Goal: Task Accomplishment & Management: Manage account settings

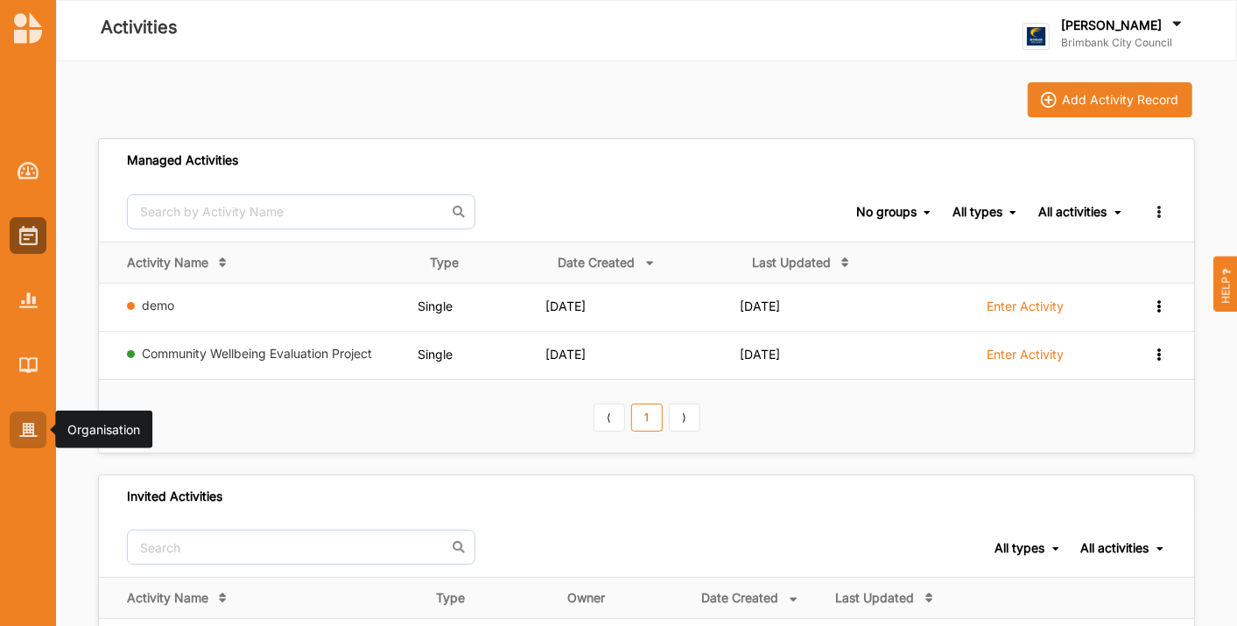
click at [25, 412] on div at bounding box center [28, 430] width 37 height 37
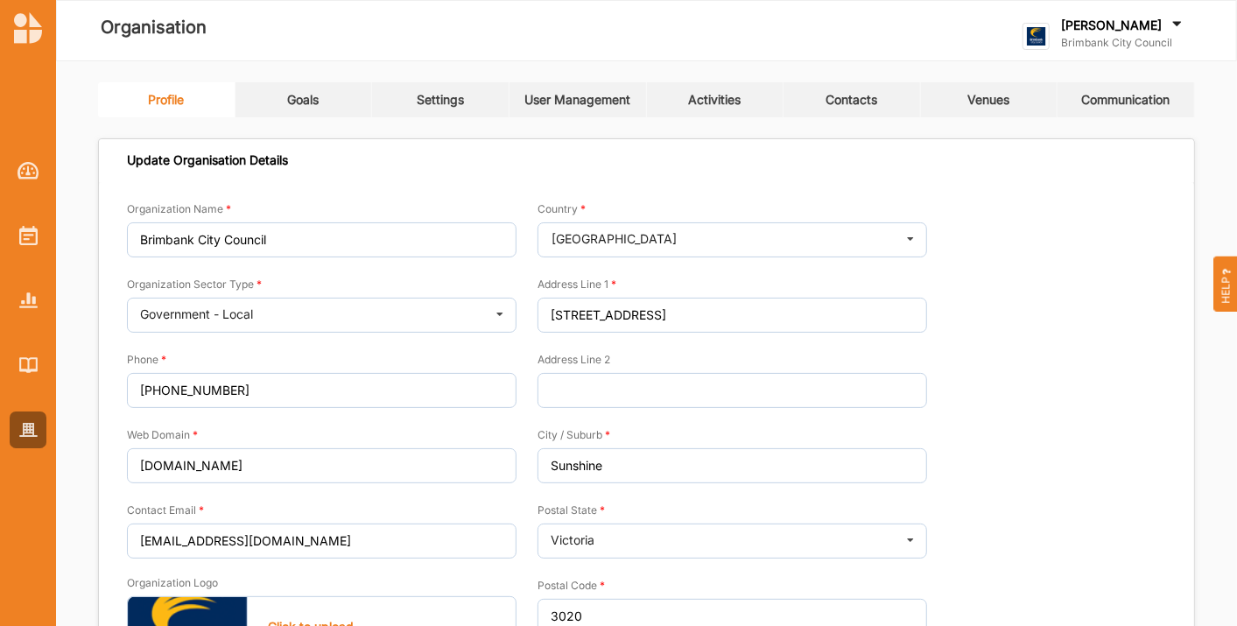
click at [671, 113] on link "Activities" at bounding box center [715, 99] width 137 height 35
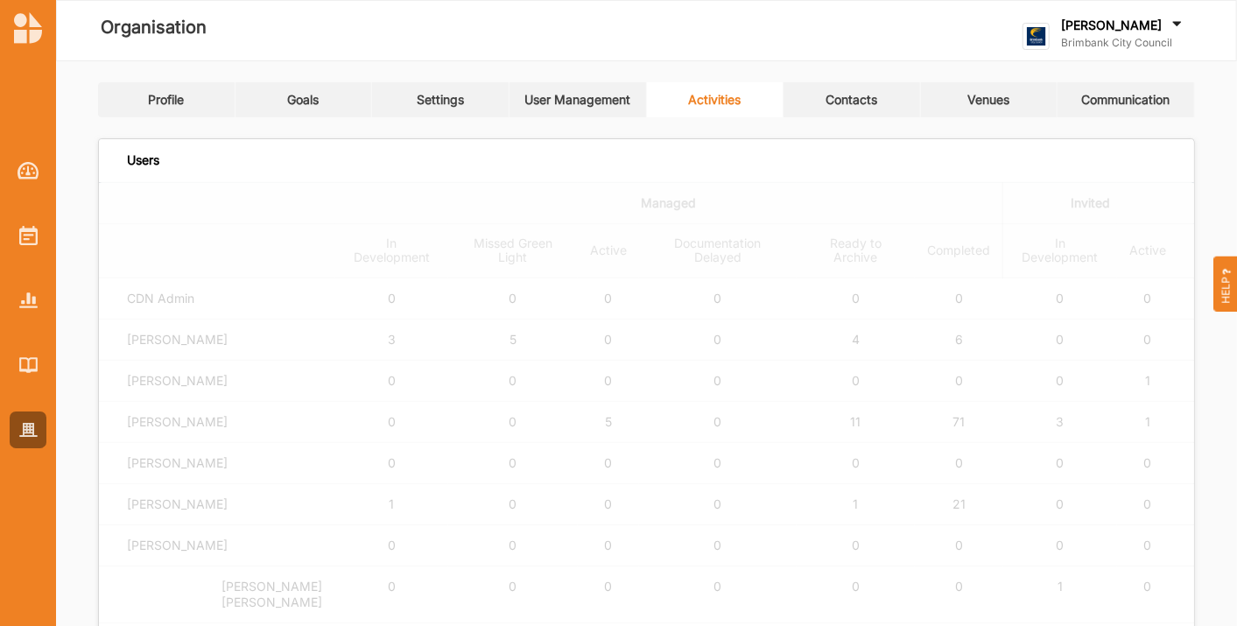
click at [701, 84] on link "Activities" at bounding box center [715, 99] width 137 height 35
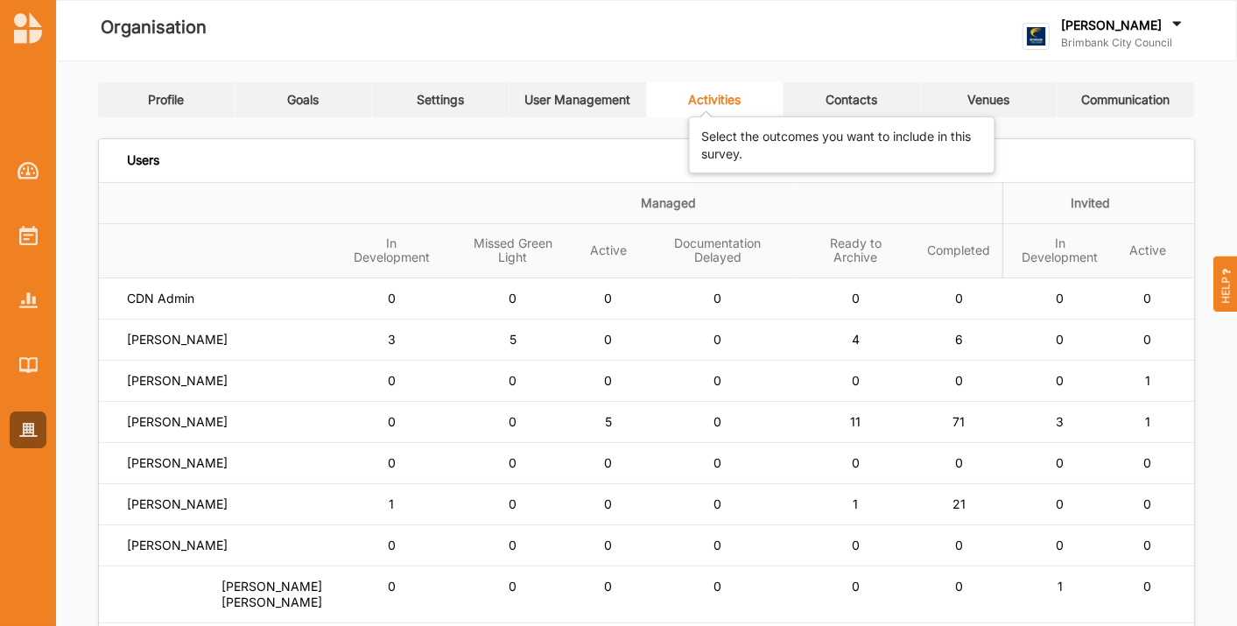
click at [710, 102] on div "Activities" at bounding box center [714, 100] width 53 height 16
click at [158, 413] on td "[PERSON_NAME]" at bounding box center [217, 422] width 236 height 41
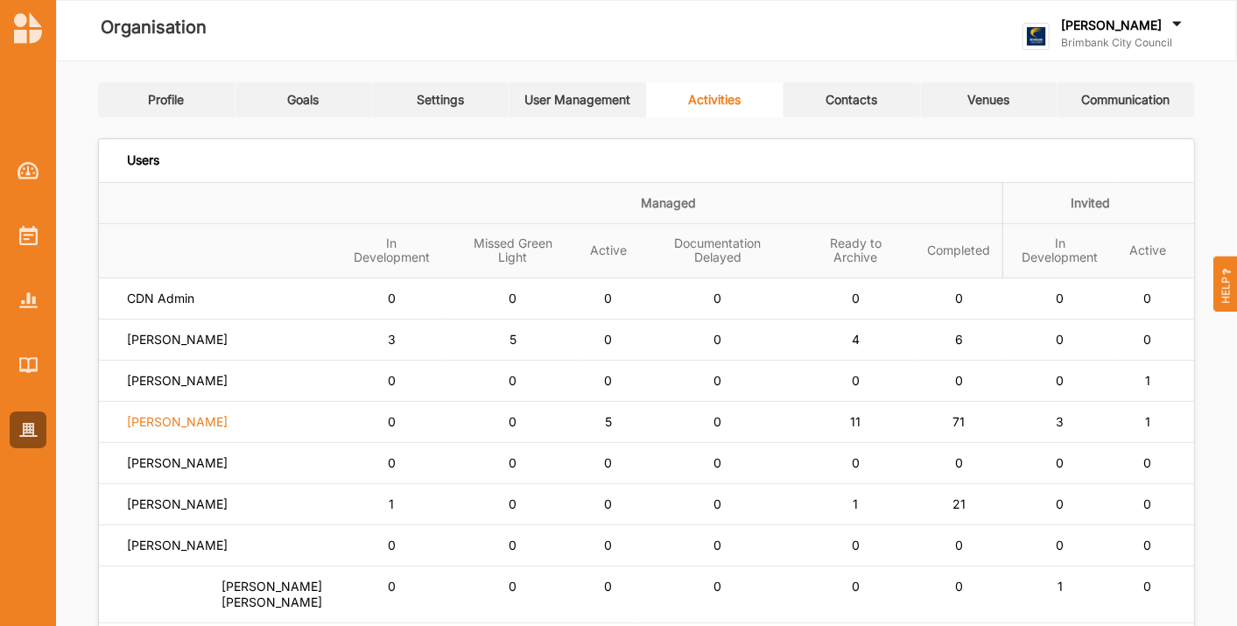
click at [161, 414] on label "[PERSON_NAME]" at bounding box center [177, 422] width 101 height 16
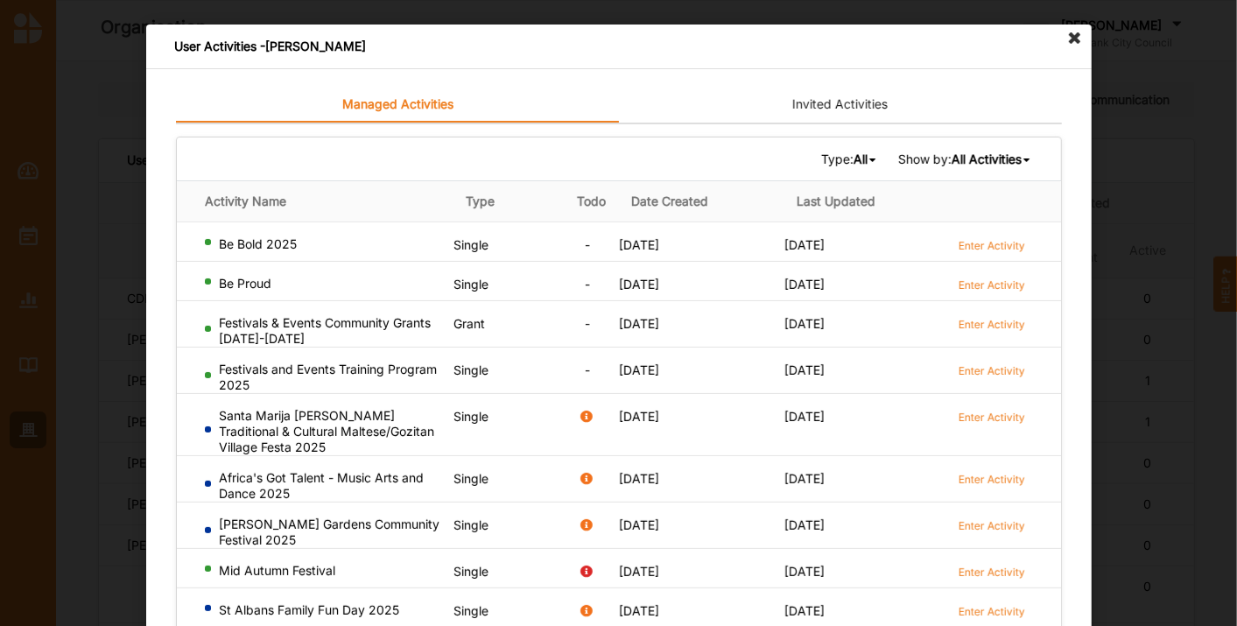
click at [854, 156] on b "All" at bounding box center [860, 158] width 14 height 15
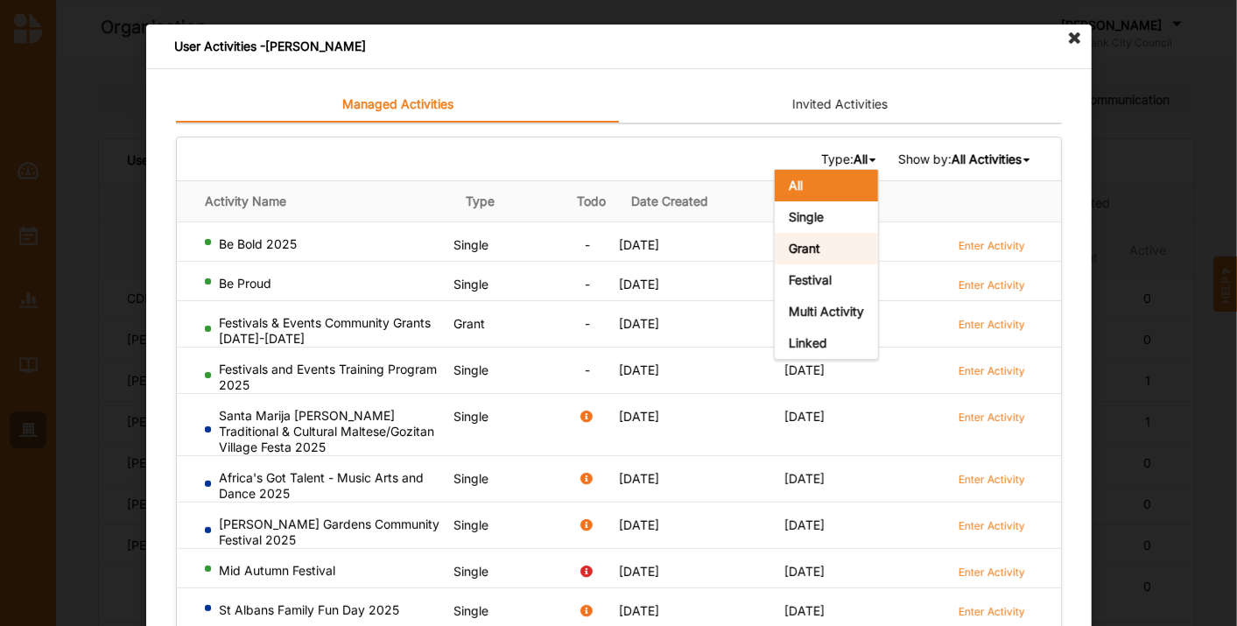
click at [833, 234] on div "Grant" at bounding box center [825, 249] width 103 height 32
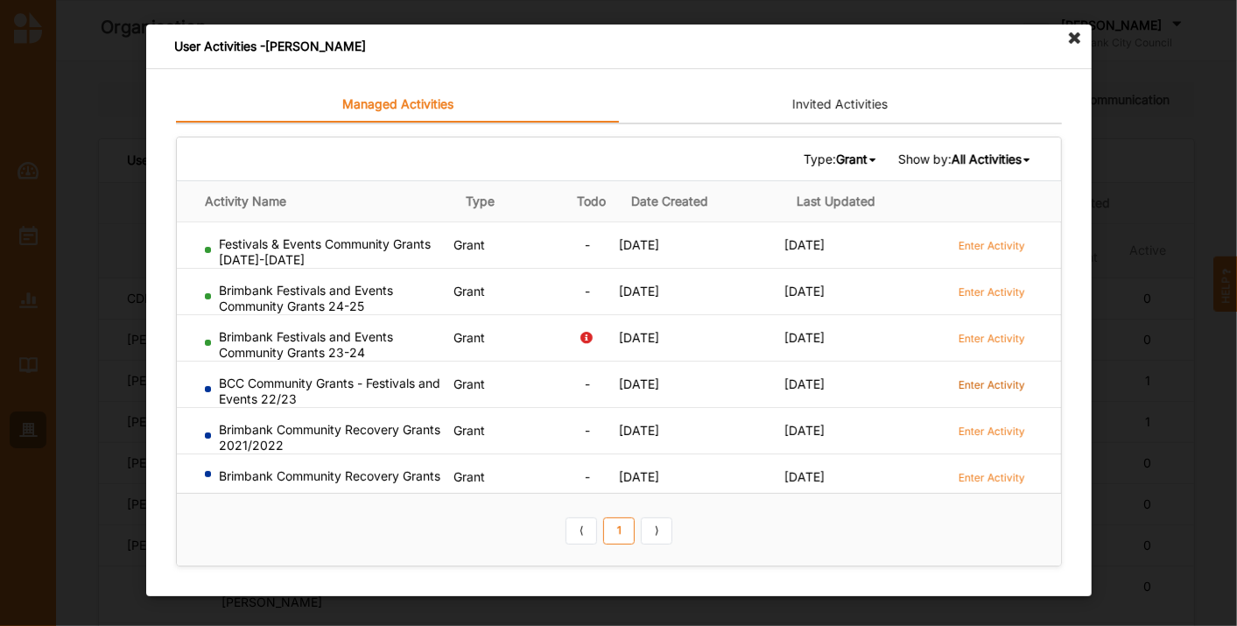
click at [1008, 386] on label "Enter Activity" at bounding box center [991, 384] width 67 height 15
click at [998, 370] on td "Enter Activity" at bounding box center [1005, 384] width 110 height 46
click at [996, 380] on label "Enter Activity" at bounding box center [991, 384] width 67 height 15
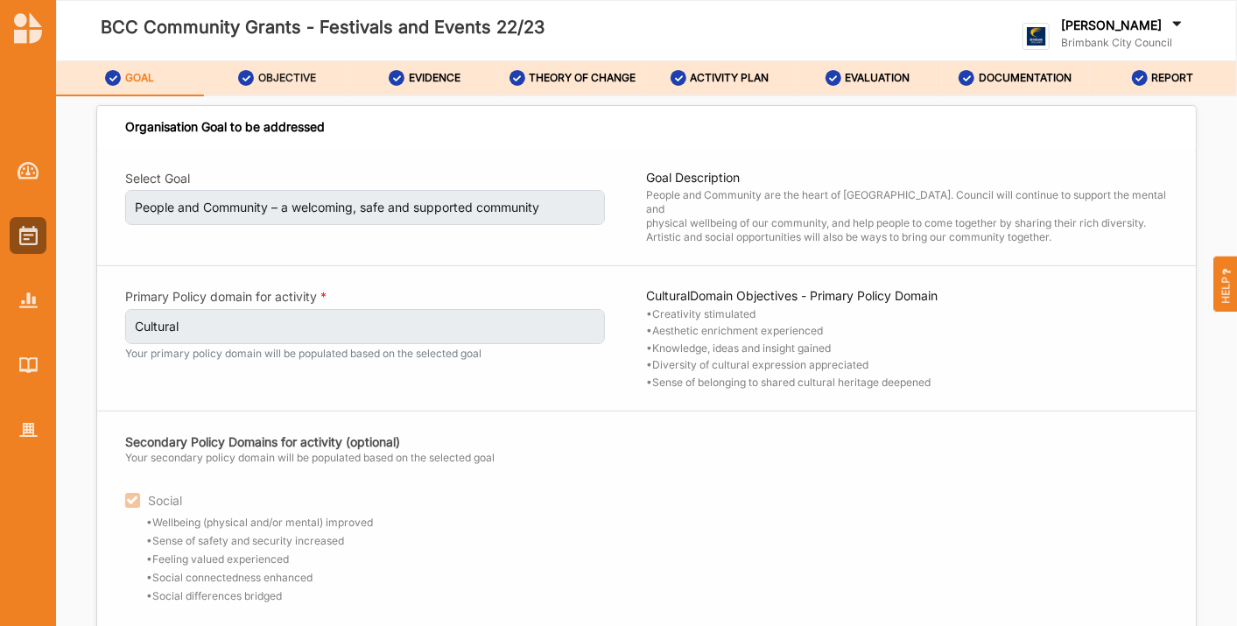
click at [288, 80] on label "OBJECTIVE" at bounding box center [287, 78] width 58 height 14
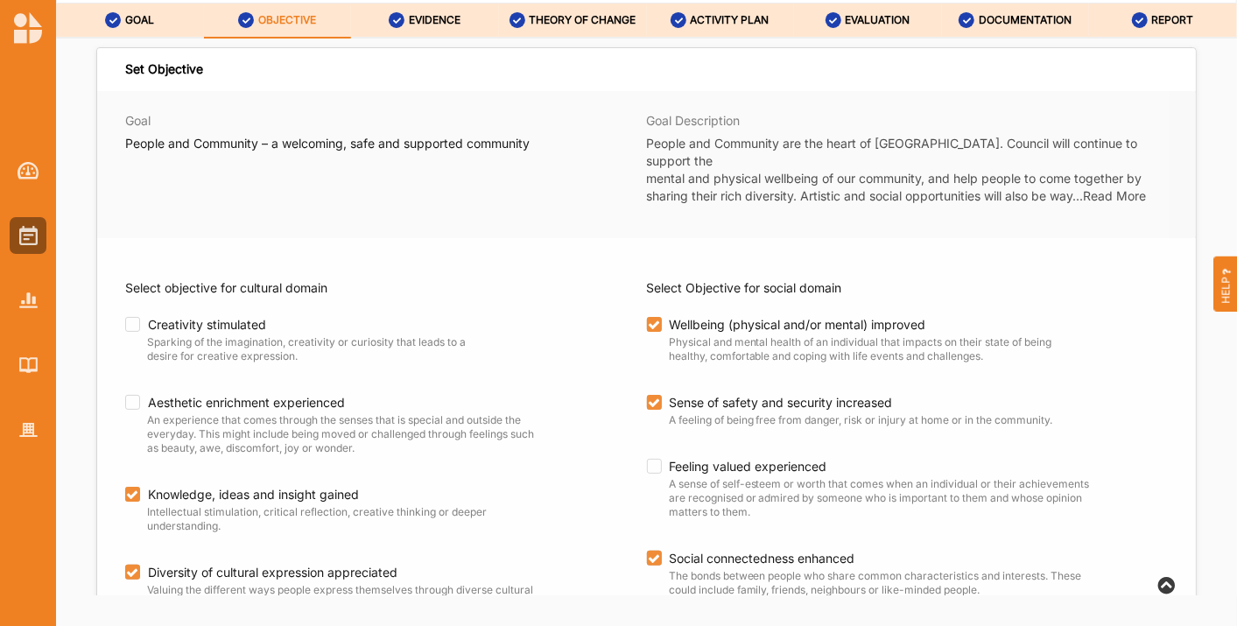
scroll to position [62, 0]
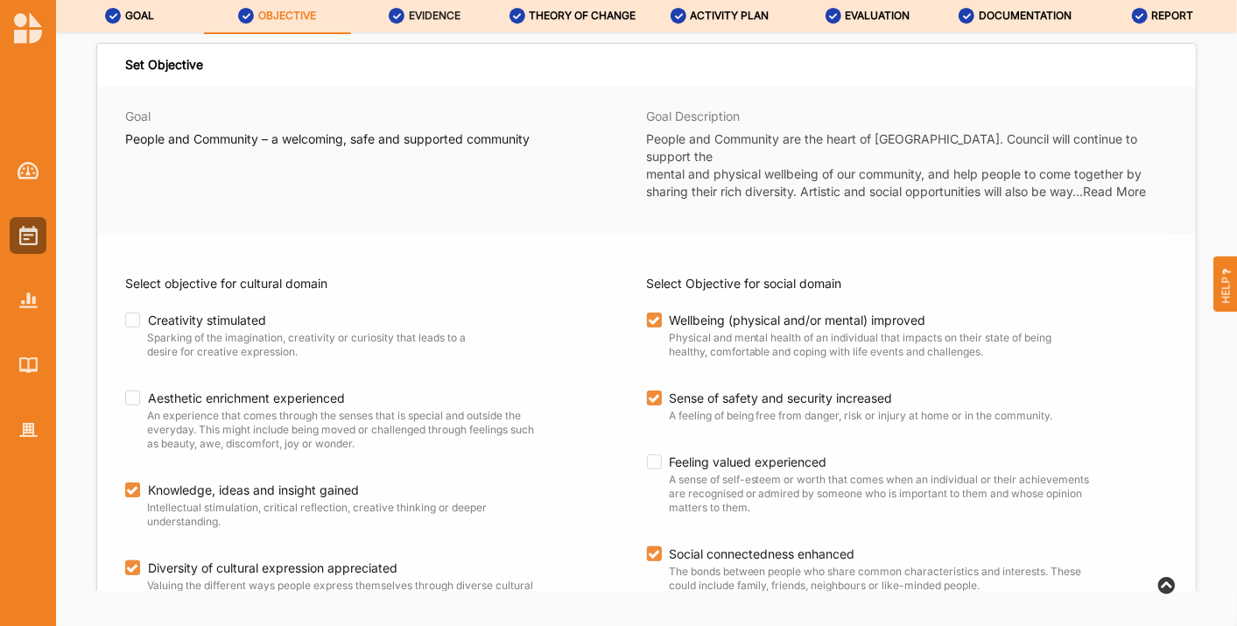
click at [433, 10] on label "EVIDENCE" at bounding box center [435, 16] width 52 height 14
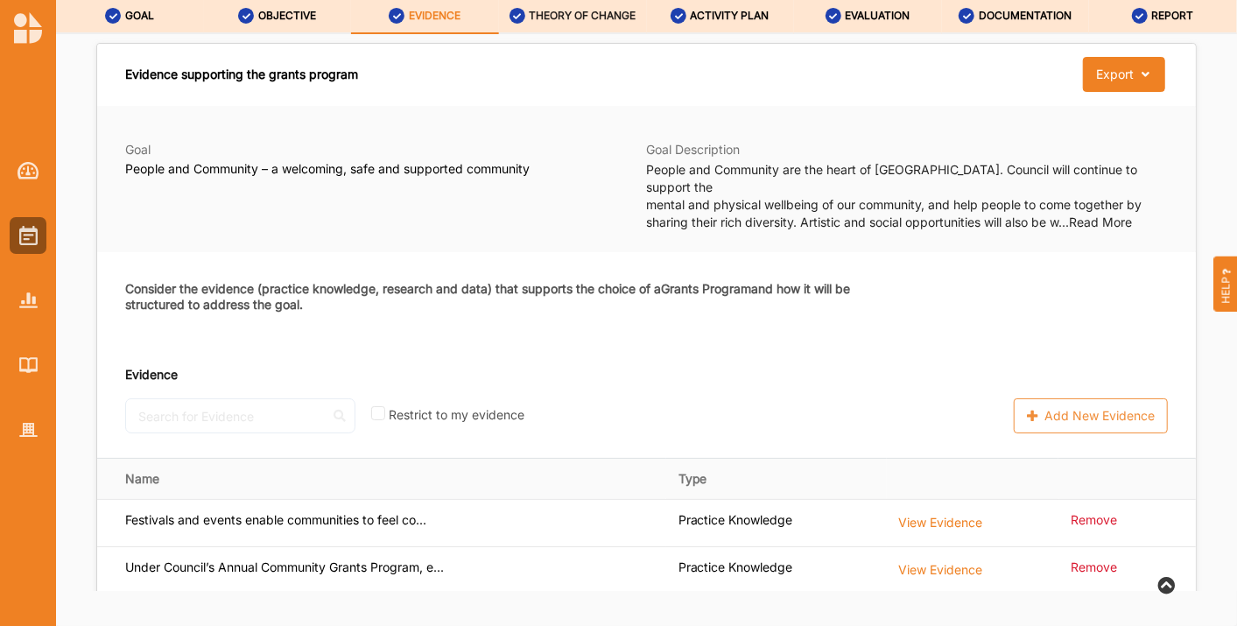
click at [613, 14] on label "THEORY OF CHANGE" at bounding box center [582, 16] width 107 height 14
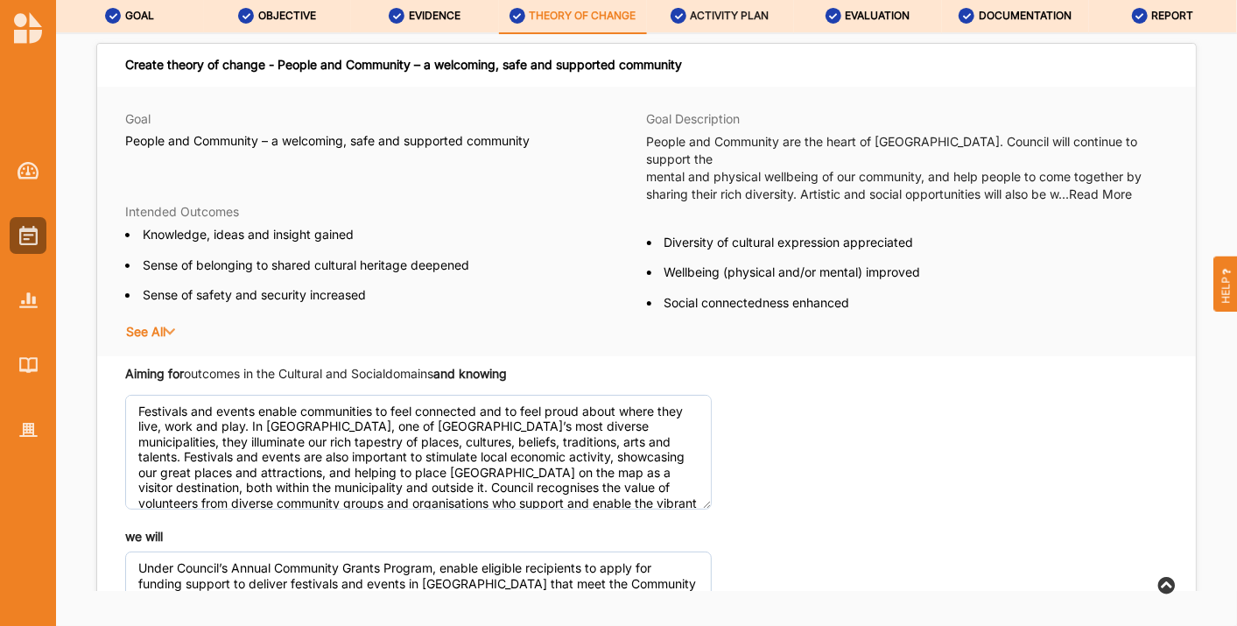
click at [733, 10] on label "ACTIVITY PLAN" at bounding box center [730, 16] width 79 height 14
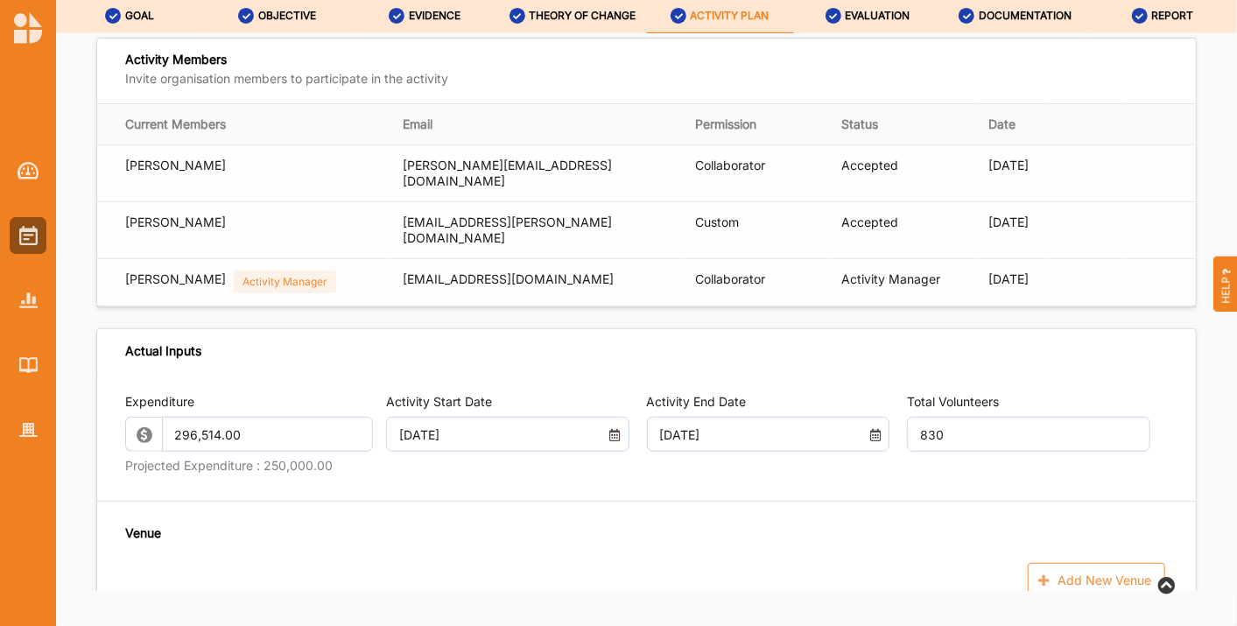
scroll to position [350, 0]
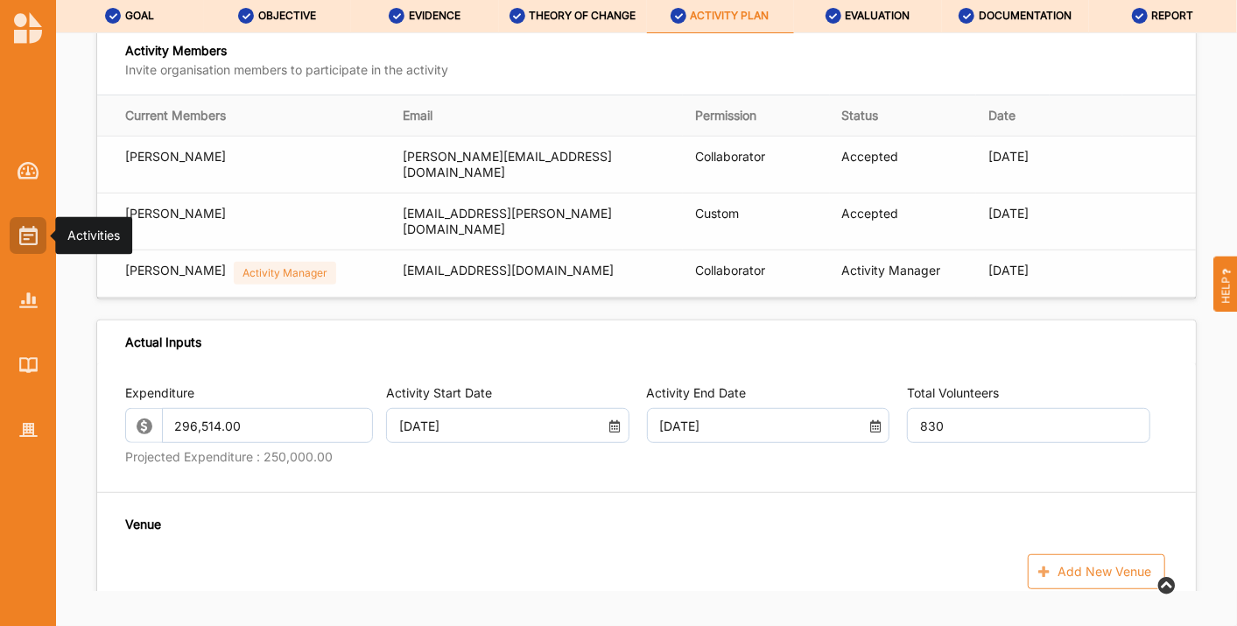
click at [32, 240] on img at bounding box center [28, 235] width 18 height 19
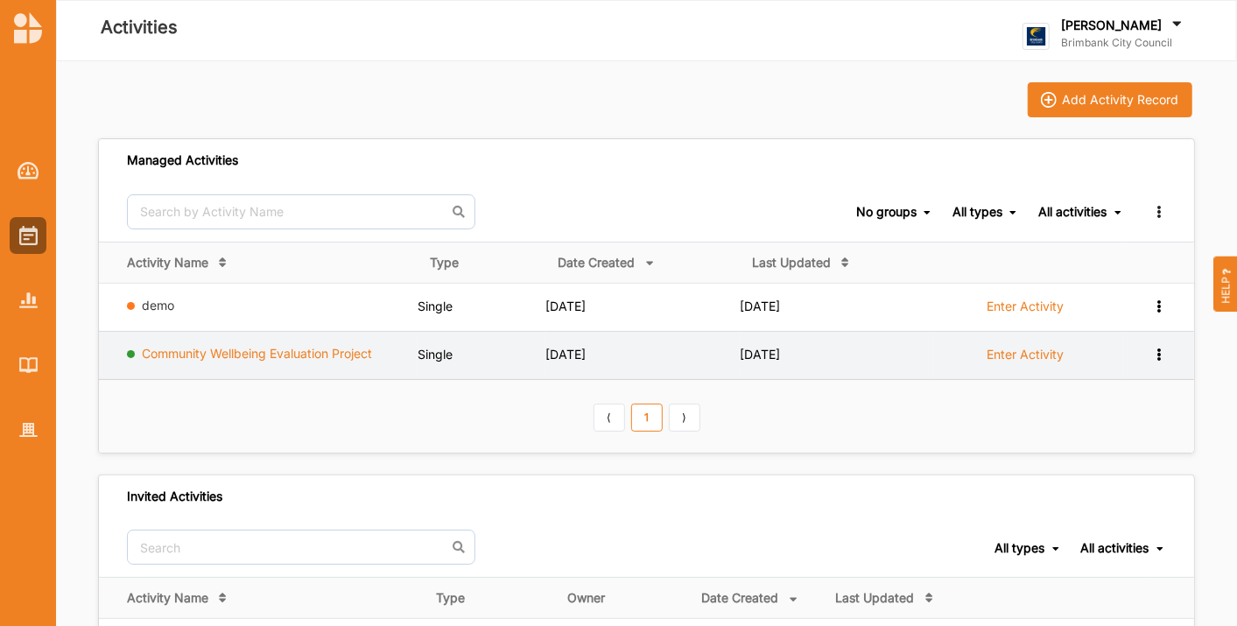
scroll to position [289, 0]
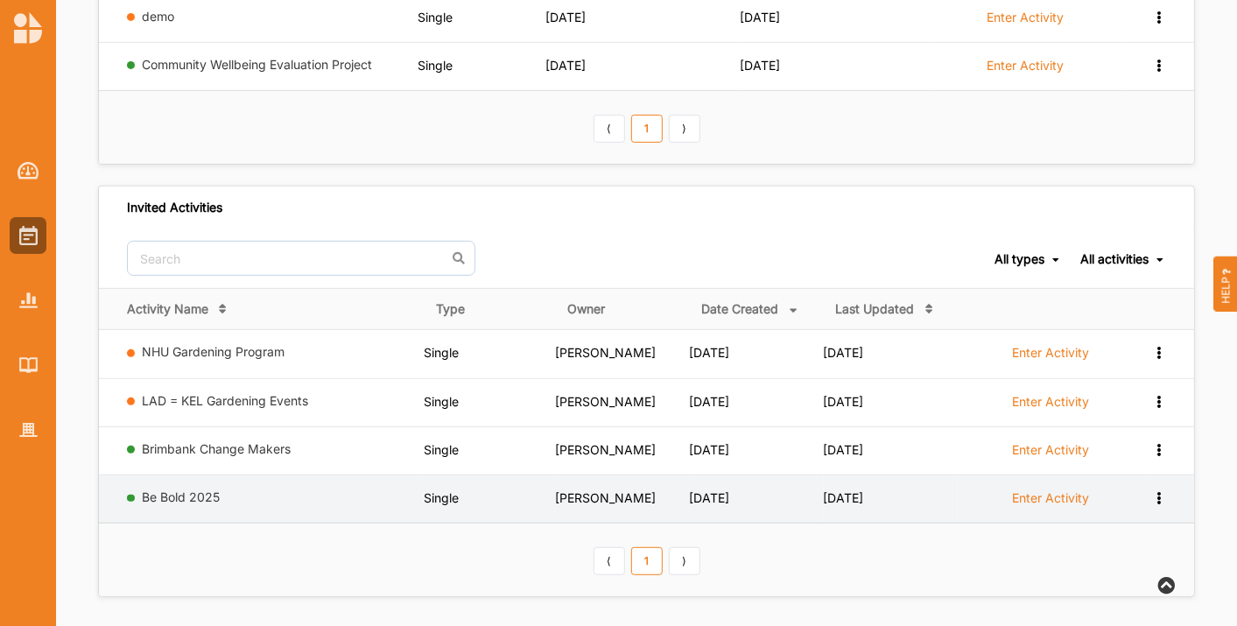
click at [218, 482] on td "Be Bold 2025" at bounding box center [261, 499] width 325 height 48
click at [195, 489] on link "Be Bold 2025" at bounding box center [182, 496] width 78 height 15
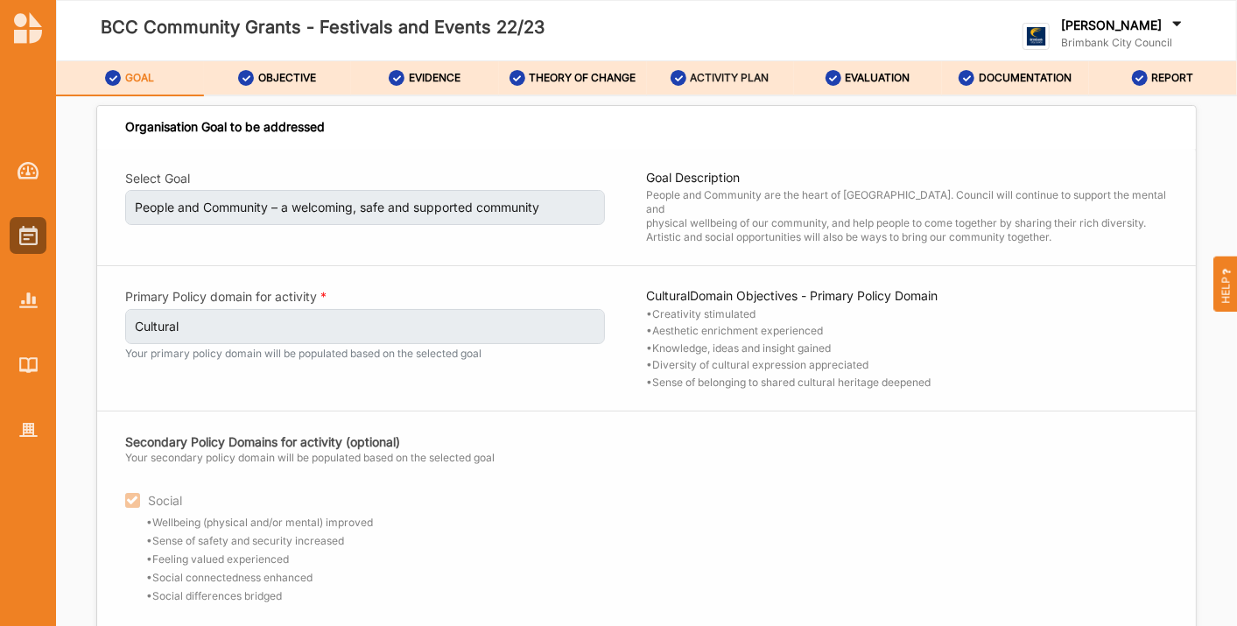
click at [720, 71] on label "ACTIVITY PLAN" at bounding box center [730, 78] width 79 height 14
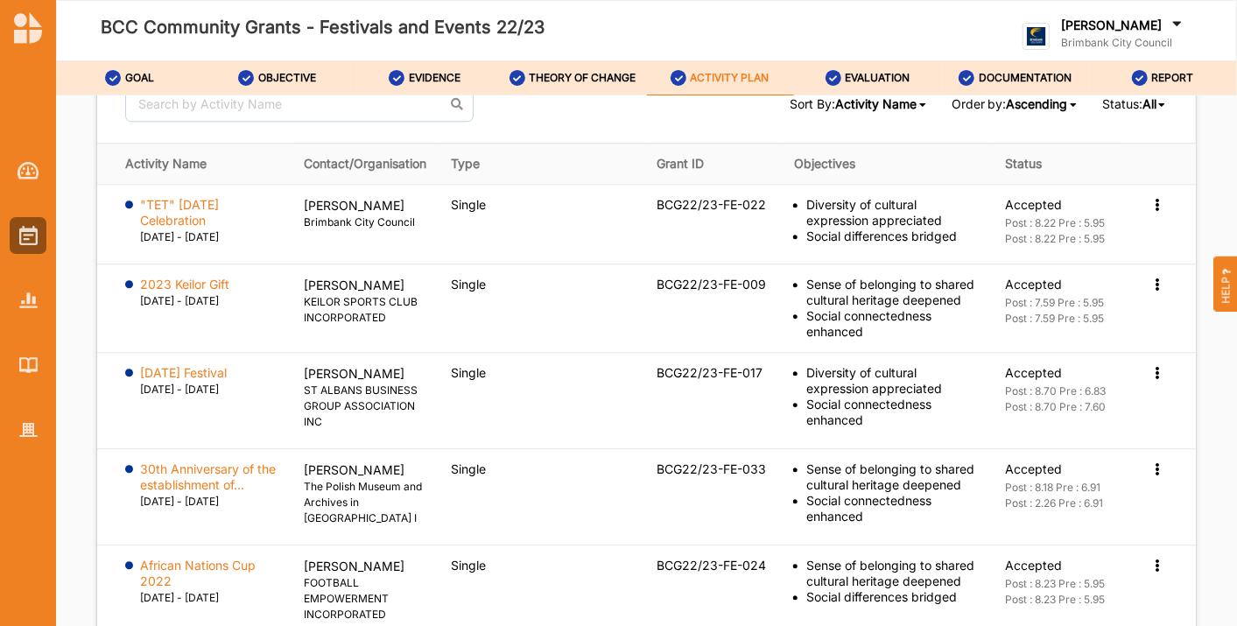
scroll to position [2509, 0]
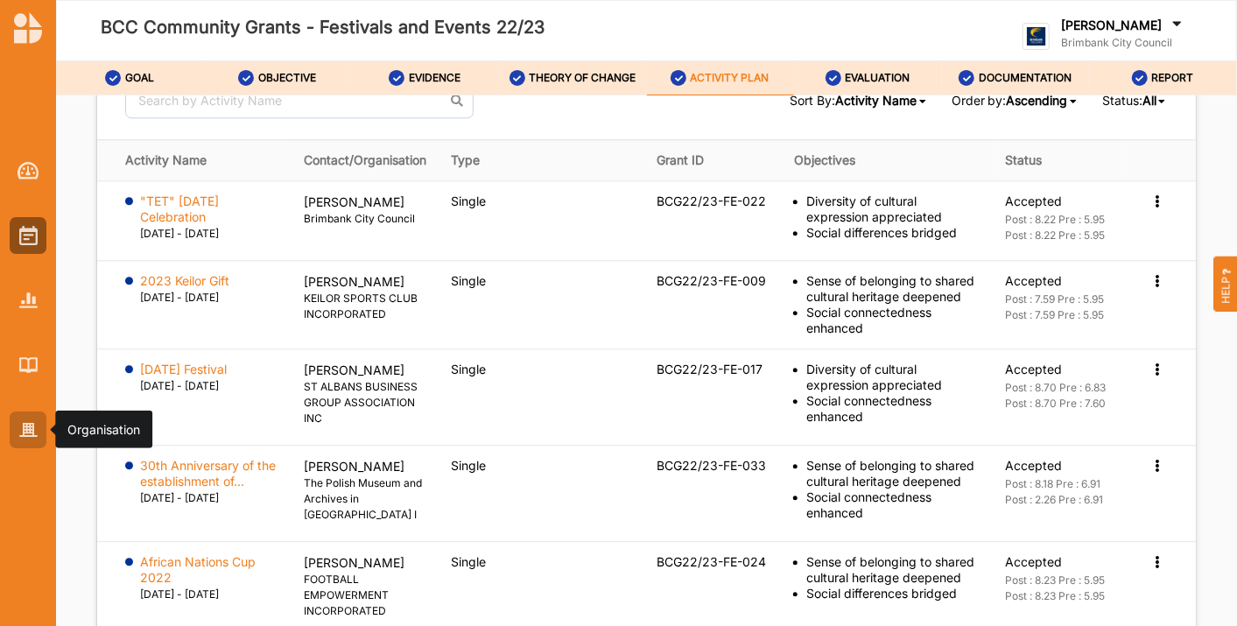
click at [19, 427] on img at bounding box center [28, 430] width 18 height 15
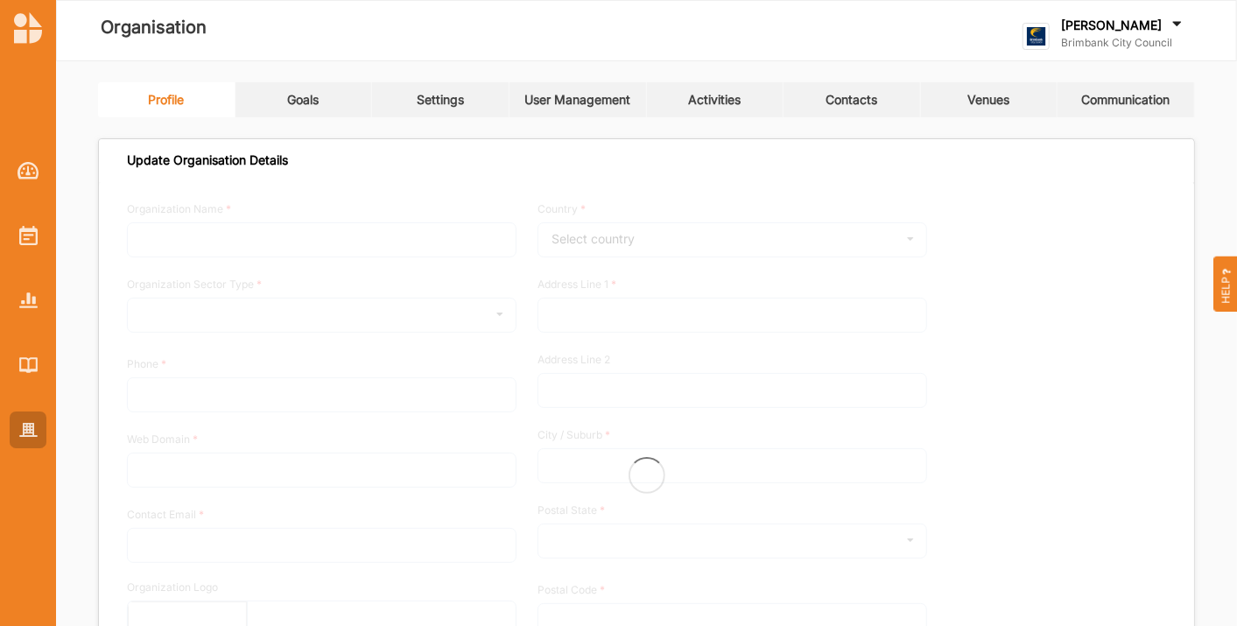
type input "Brimbank City Council"
type input "[PHONE_NUMBER]"
type input "[DOMAIN_NAME]"
type input "[EMAIL_ADDRESS][DOMAIN_NAME]"
type input "[STREET_ADDRESS]"
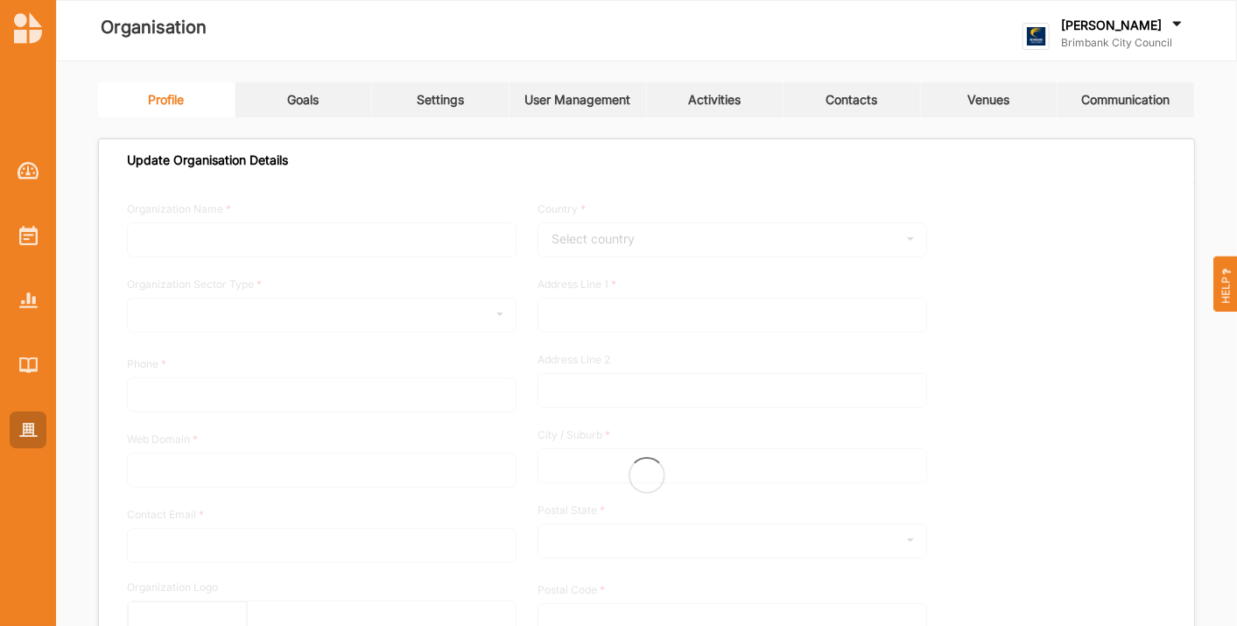
type input "Sunshine"
type input "3020"
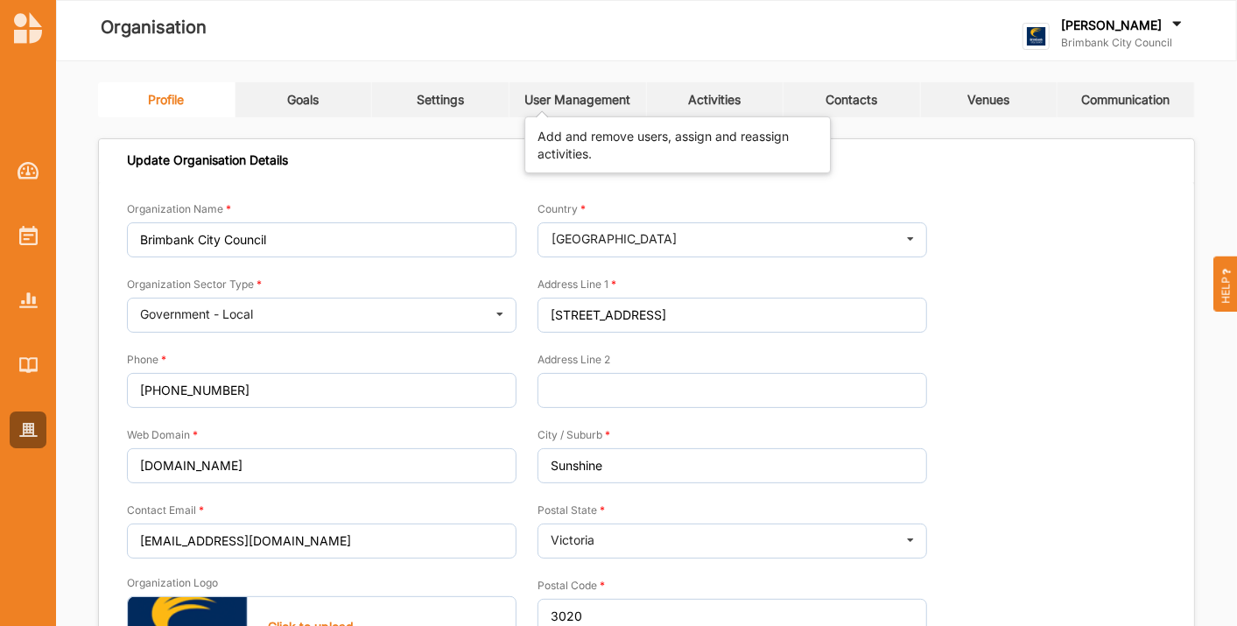
click at [573, 102] on div "User Management" at bounding box center [577, 100] width 106 height 16
